Goal: Navigation & Orientation: Find specific page/section

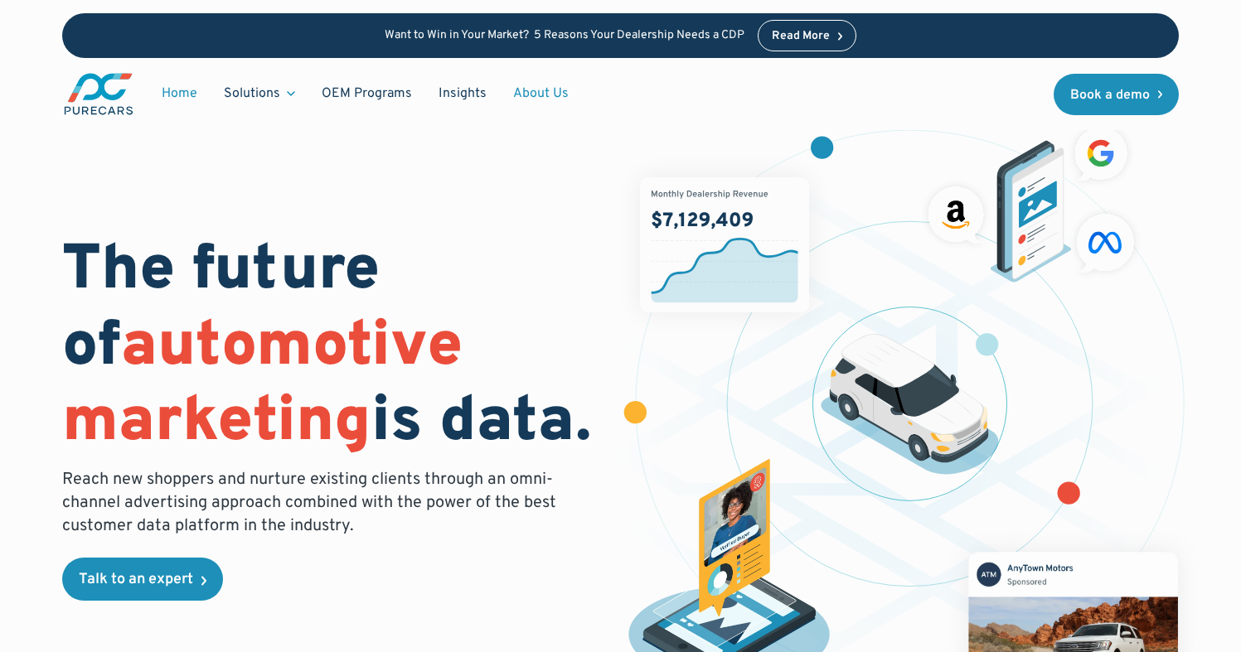
click at [525, 94] on link "About Us" at bounding box center [541, 93] width 82 height 31
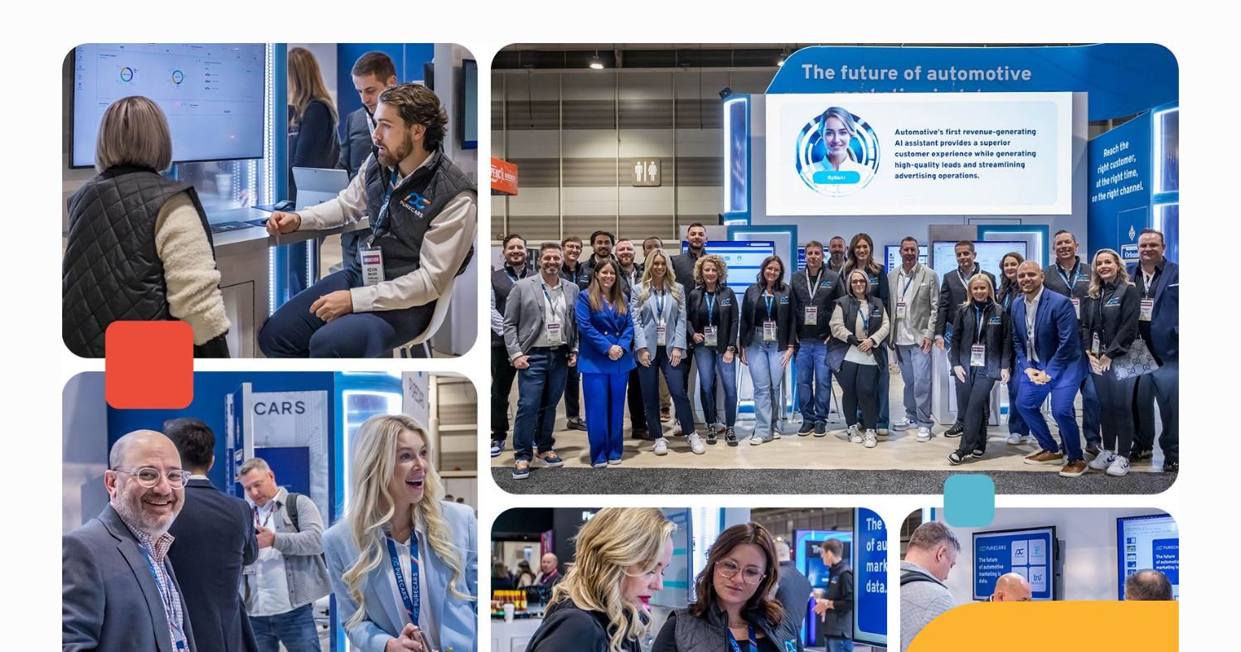
scroll to position [622, 0]
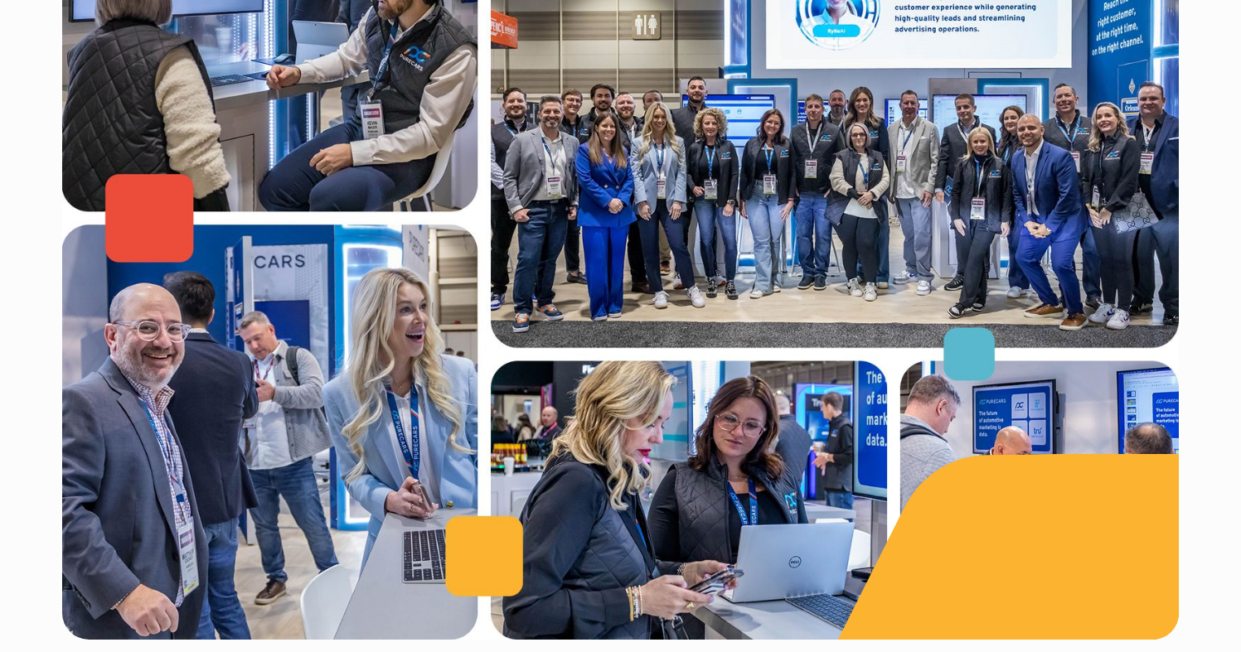
click at [898, 197] on img at bounding box center [620, 268] width 1116 height 744
click at [607, 217] on img at bounding box center [620, 268] width 1116 height 744
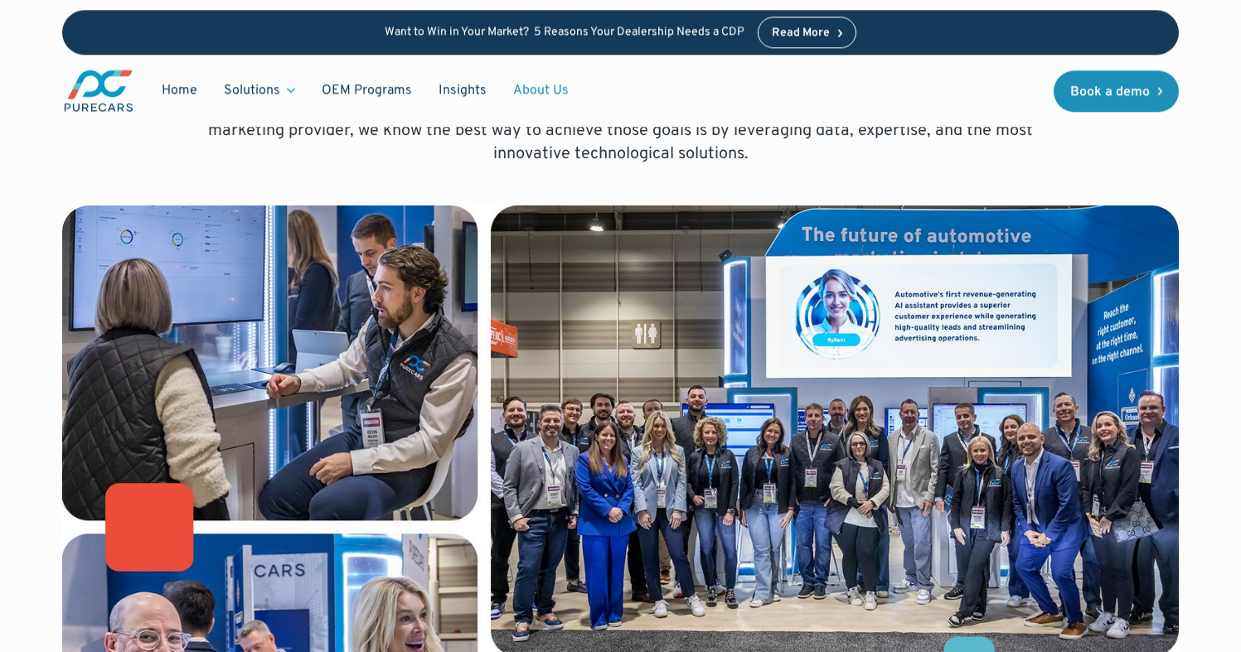
scroll to position [423, 0]
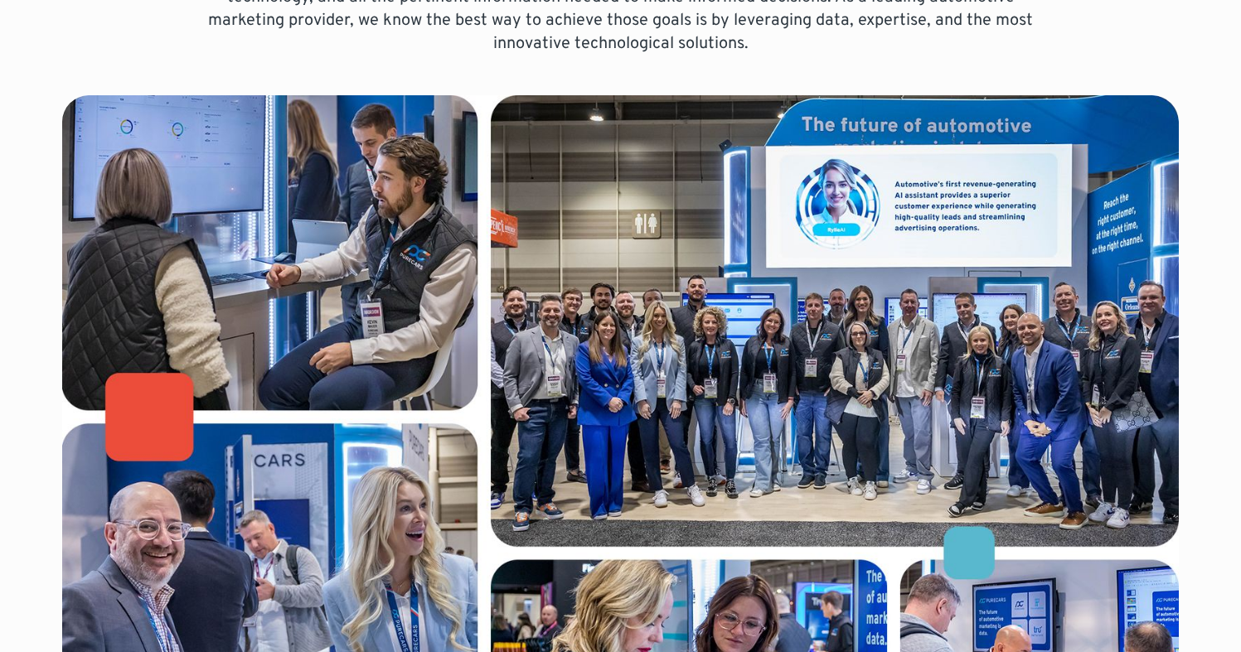
drag, startPoint x: 868, startPoint y: 387, endPoint x: 1130, endPoint y: 5, distance: 463.6
click at [0, 0] on div "Bringing auto dealers and customers together using the most innovative ad techn…" at bounding box center [620, 254] width 1241 height 1355
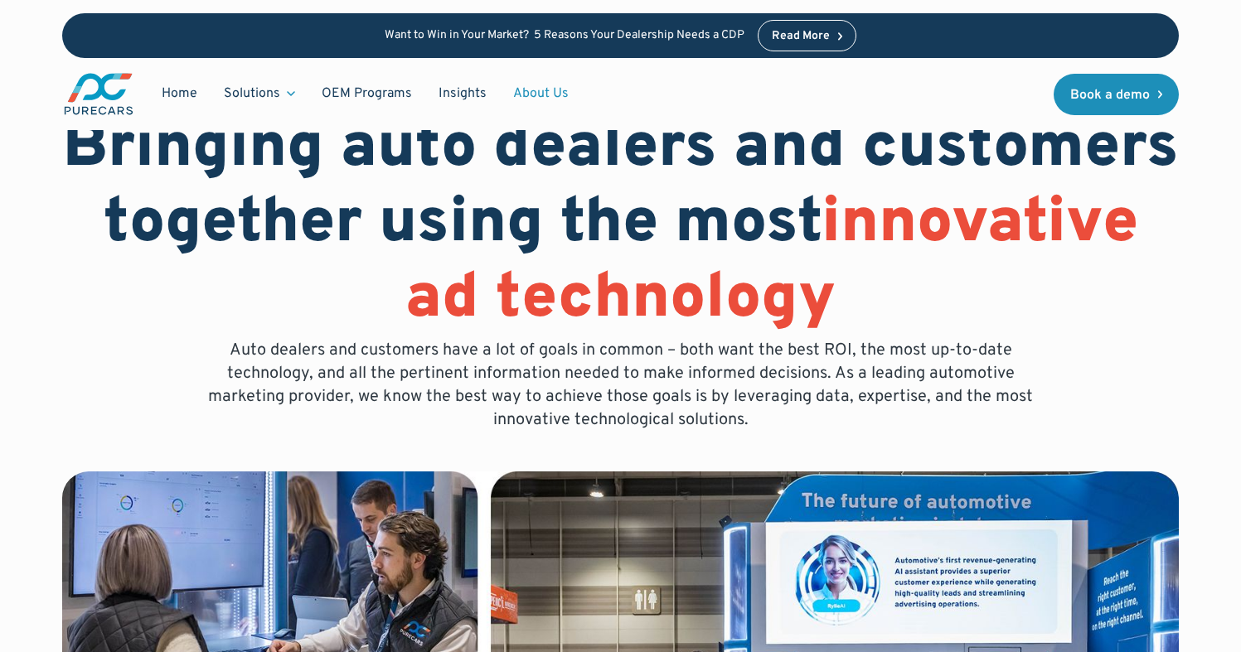
scroll to position [0, 0]
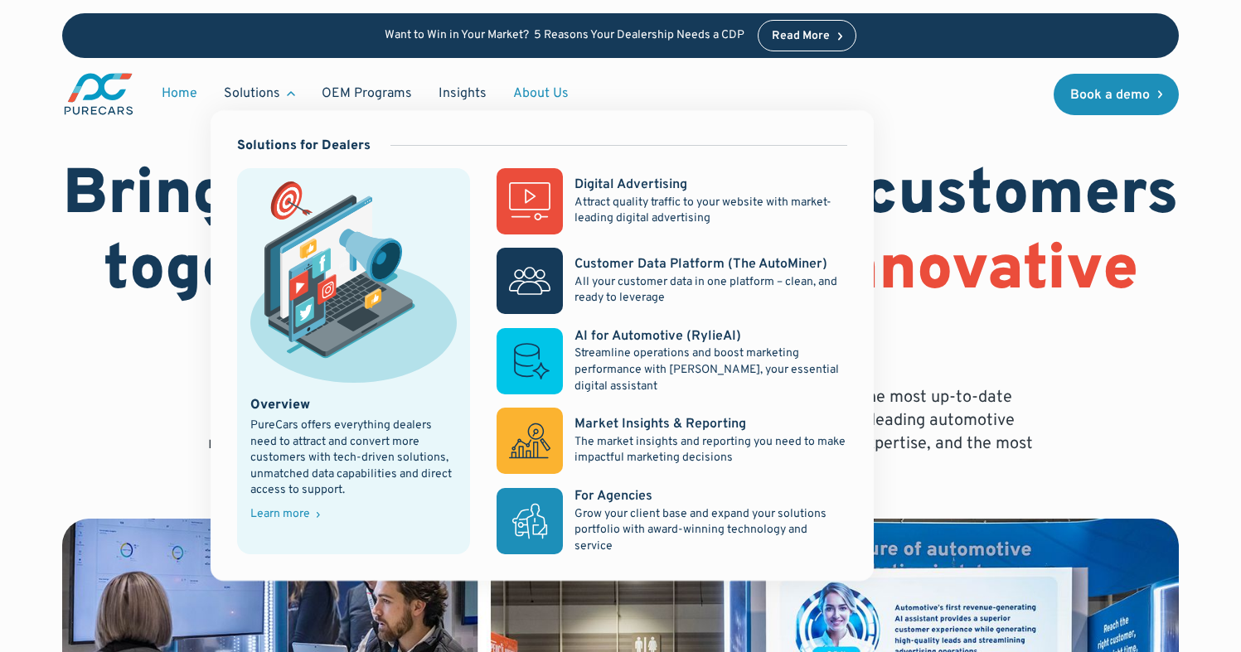
drag, startPoint x: 256, startPoint y: 91, endPoint x: 204, endPoint y: 88, distance: 52.3
click at [210, 89] on div "Solutions" at bounding box center [259, 93] width 98 height 31
click at [187, 90] on link "Home" at bounding box center [179, 93] width 62 height 31
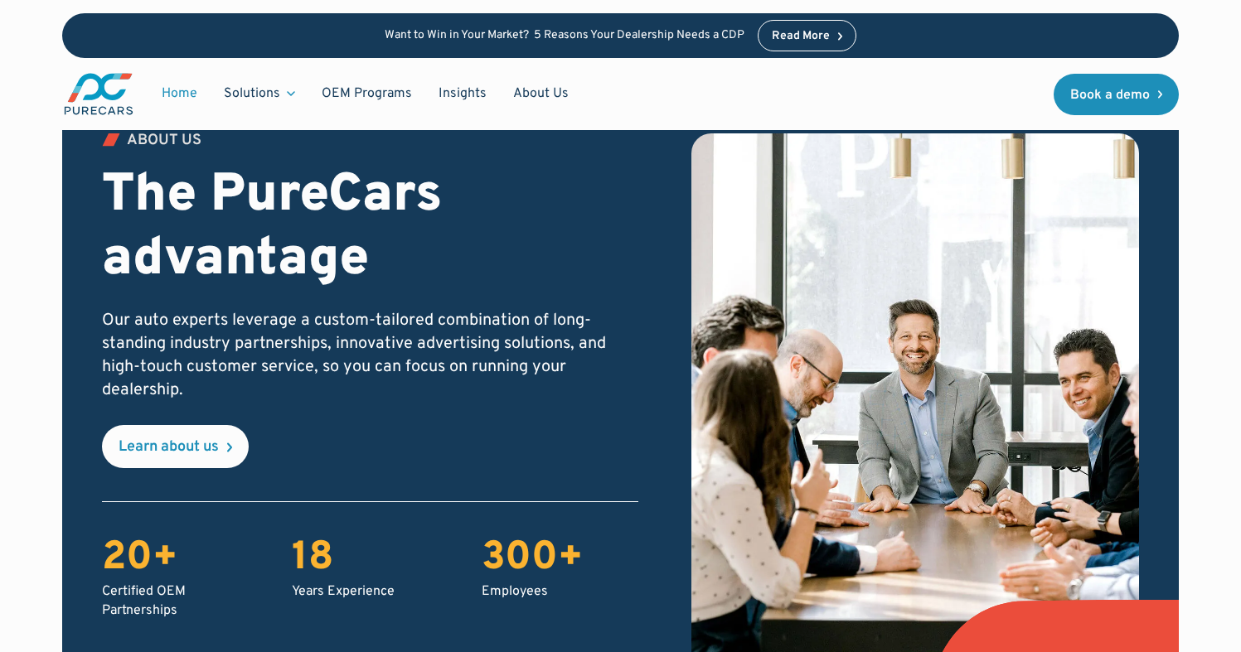
scroll to position [2789, 0]
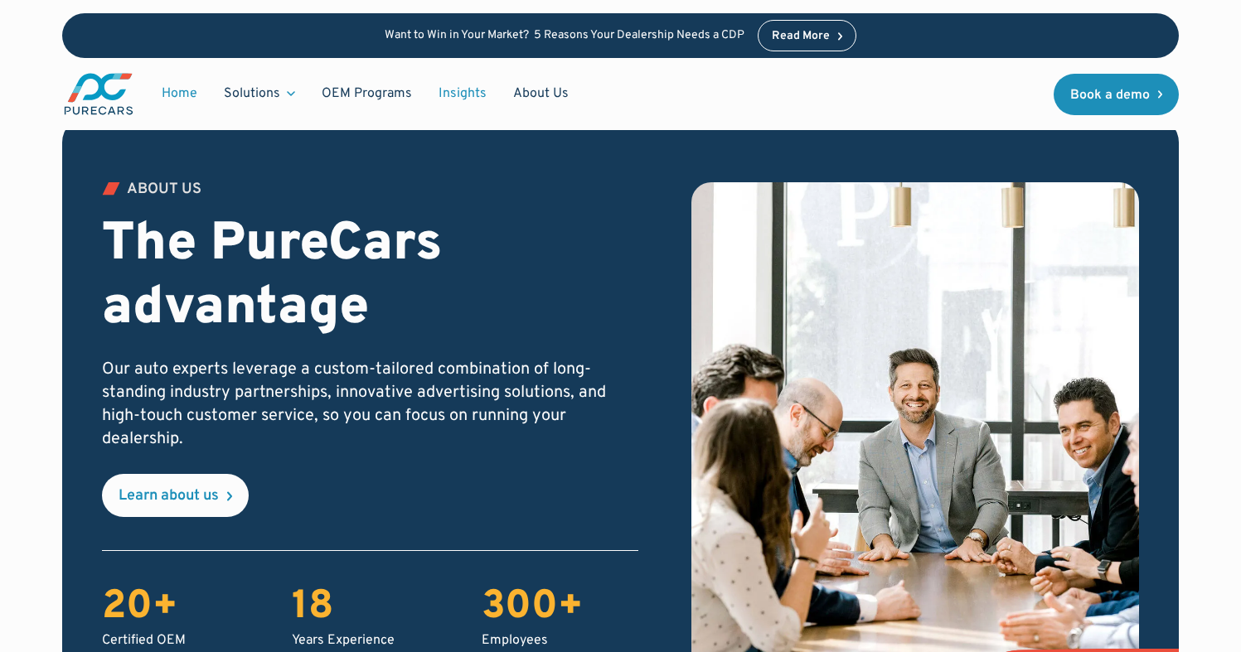
click at [452, 98] on link "Insights" at bounding box center [462, 93] width 75 height 31
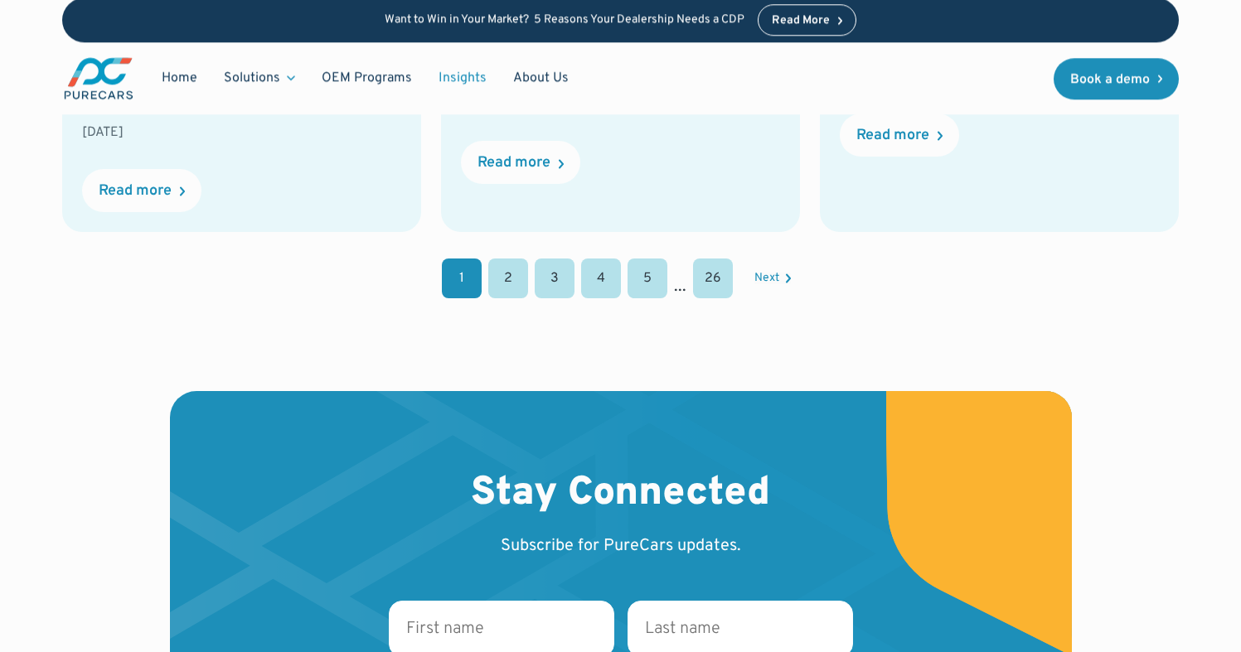
click at [513, 259] on link "2" at bounding box center [508, 279] width 40 height 40
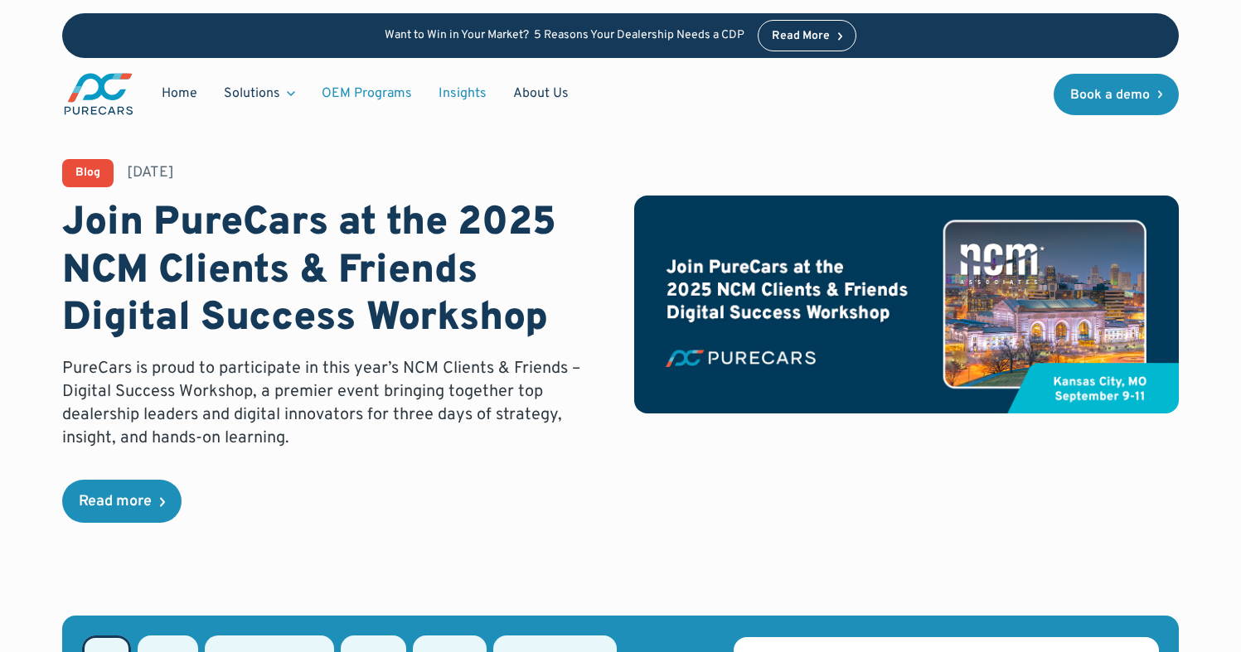
click at [348, 85] on link "OEM Programs" at bounding box center [366, 93] width 117 height 31
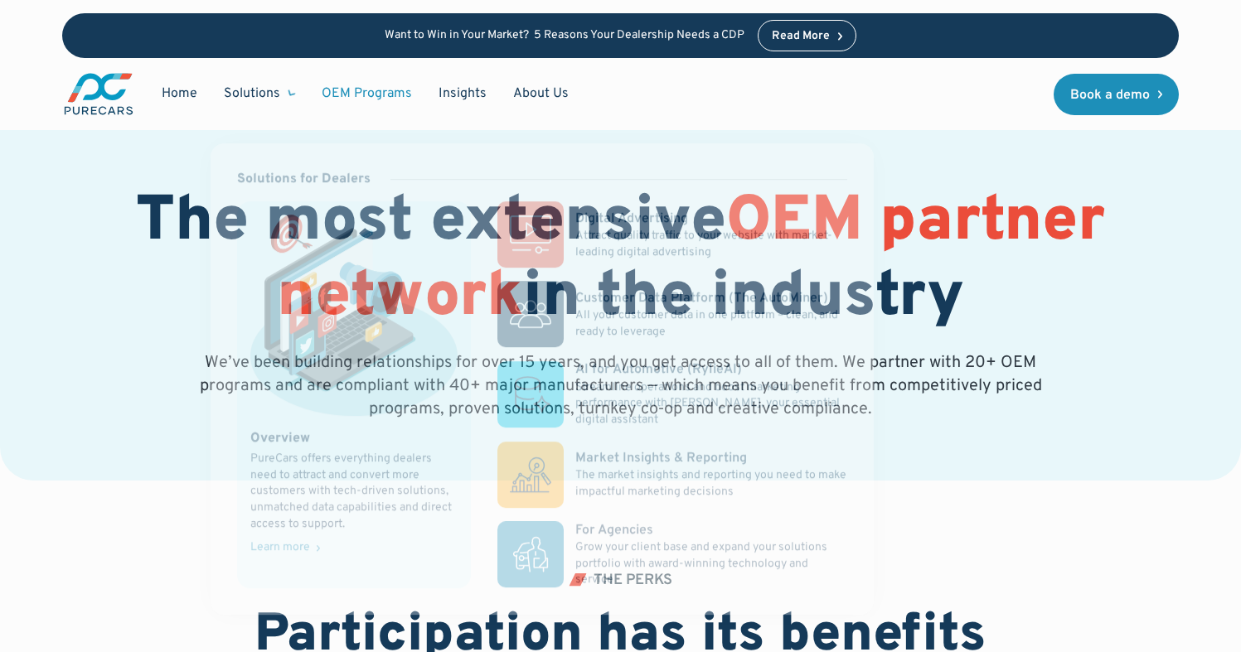
click at [298, 92] on div "Solutions" at bounding box center [259, 93] width 98 height 31
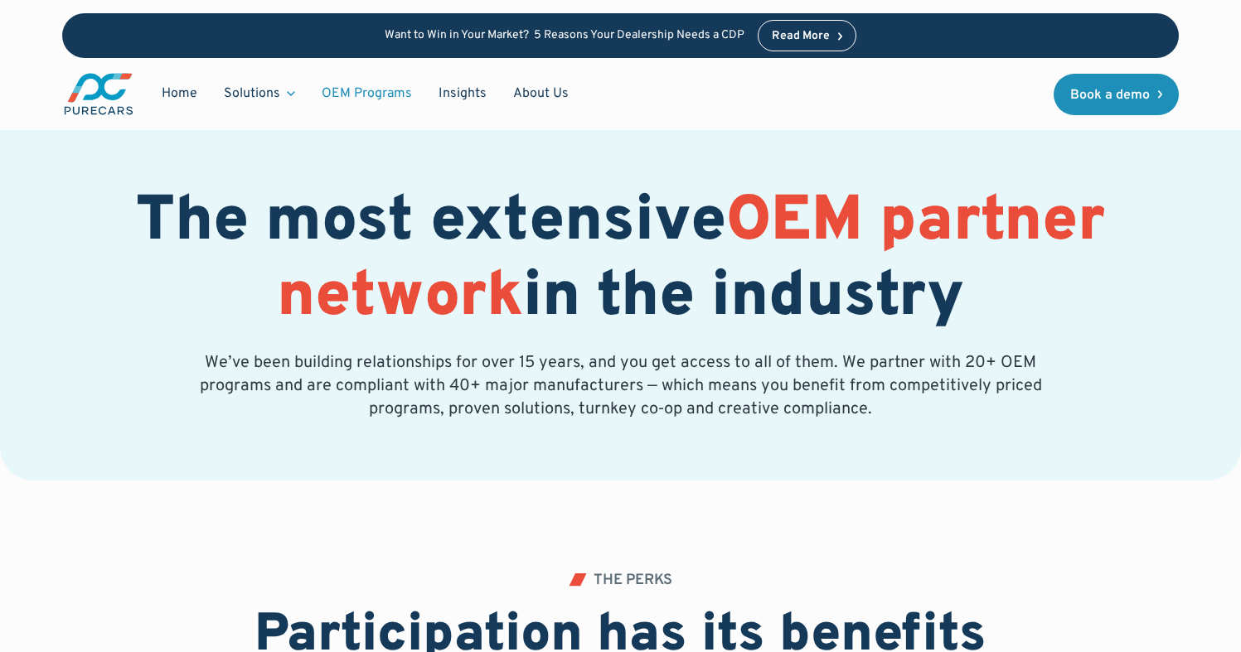
click at [281, 97] on div "Solutions" at bounding box center [259, 93] width 98 height 31
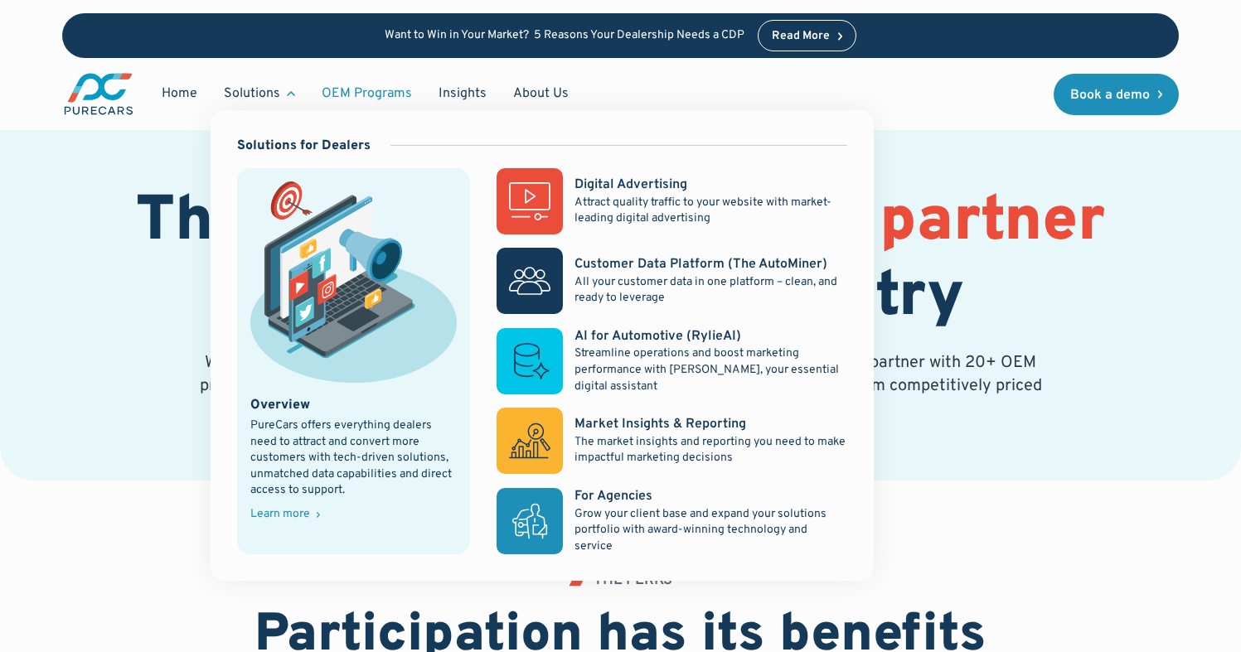
click at [257, 97] on div "Solutions" at bounding box center [252, 94] width 56 height 18
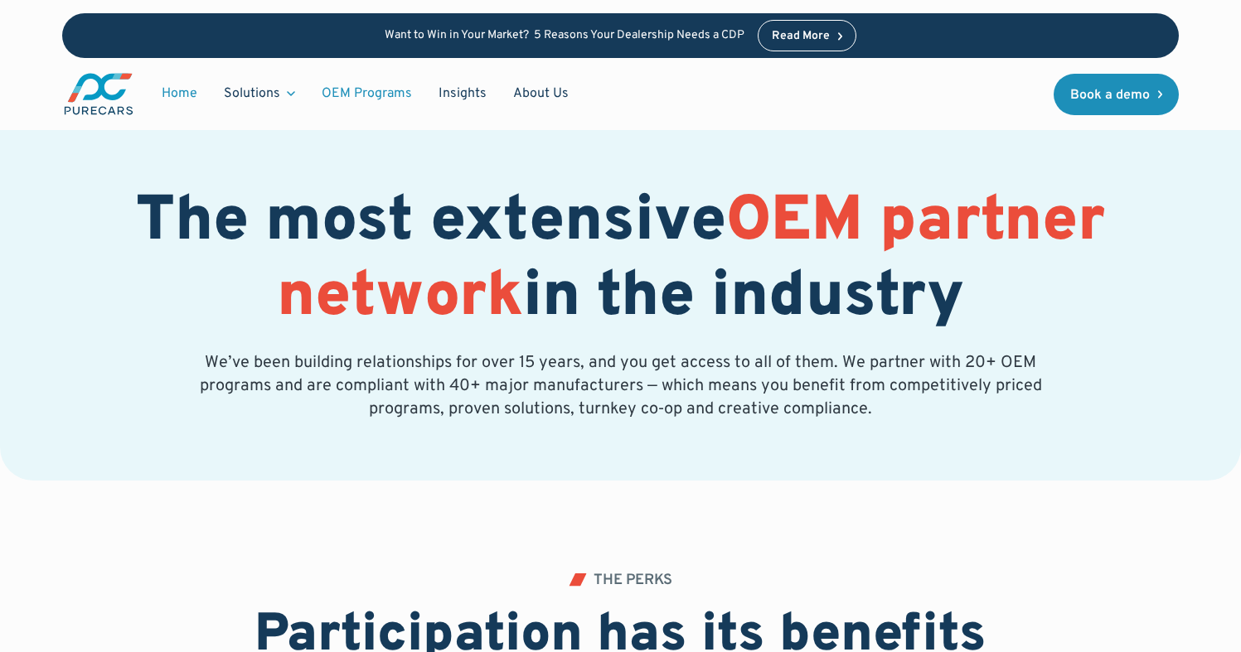
click at [173, 94] on link "Home" at bounding box center [179, 93] width 62 height 31
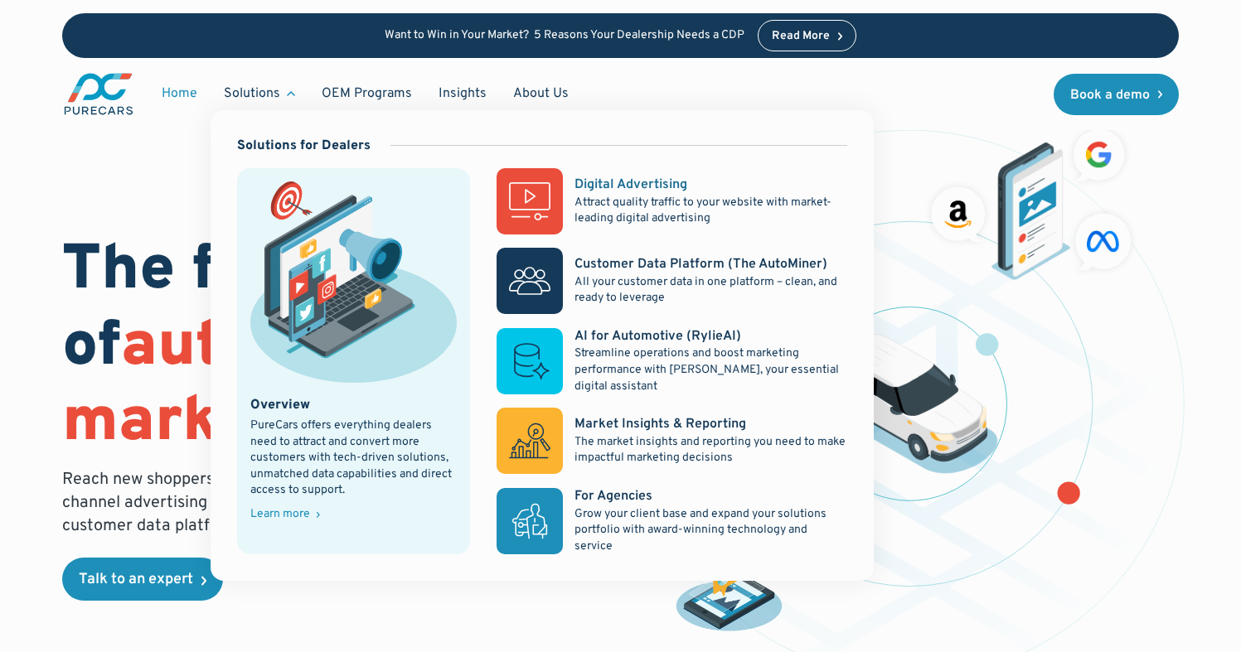
click at [667, 186] on div "Digital Advertising" at bounding box center [630, 185] width 113 height 18
